Goal: Transaction & Acquisition: Purchase product/service

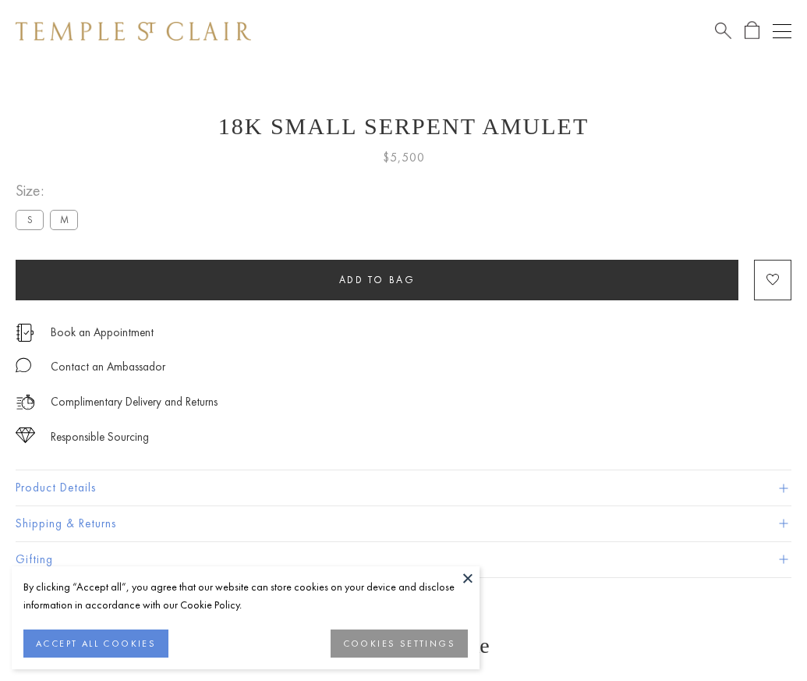
click at [377, 279] on span "Add to bag" at bounding box center [377, 279] width 76 height 13
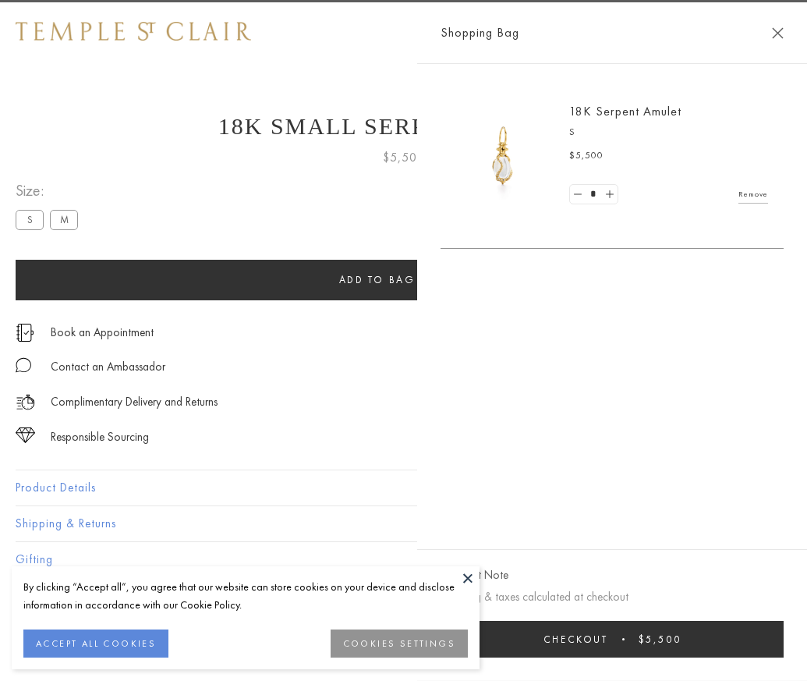
click at [784, 650] on button "Checkout $5,500" at bounding box center [612, 639] width 343 height 37
